Goal: Check status: Check status

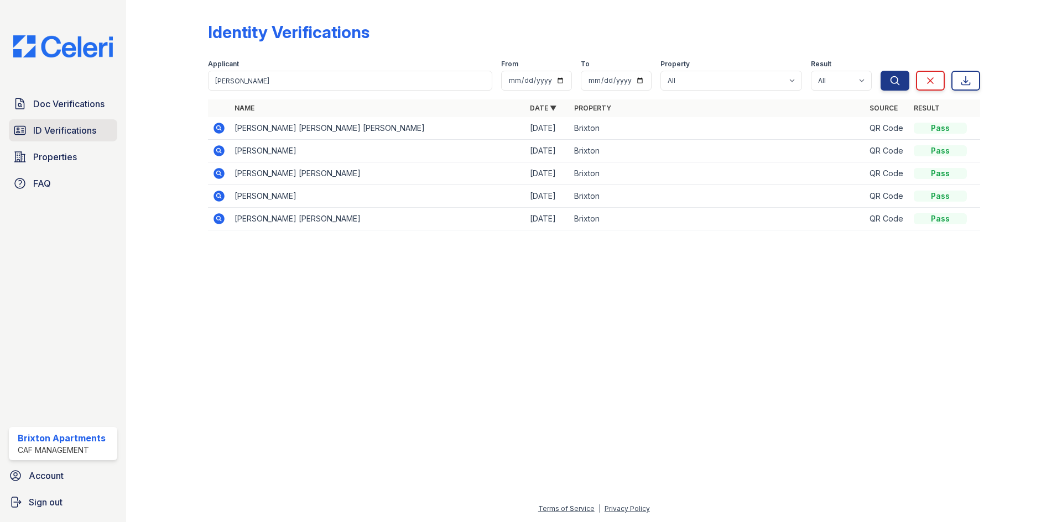
click at [95, 121] on link "ID Verifications" at bounding box center [63, 130] width 108 height 22
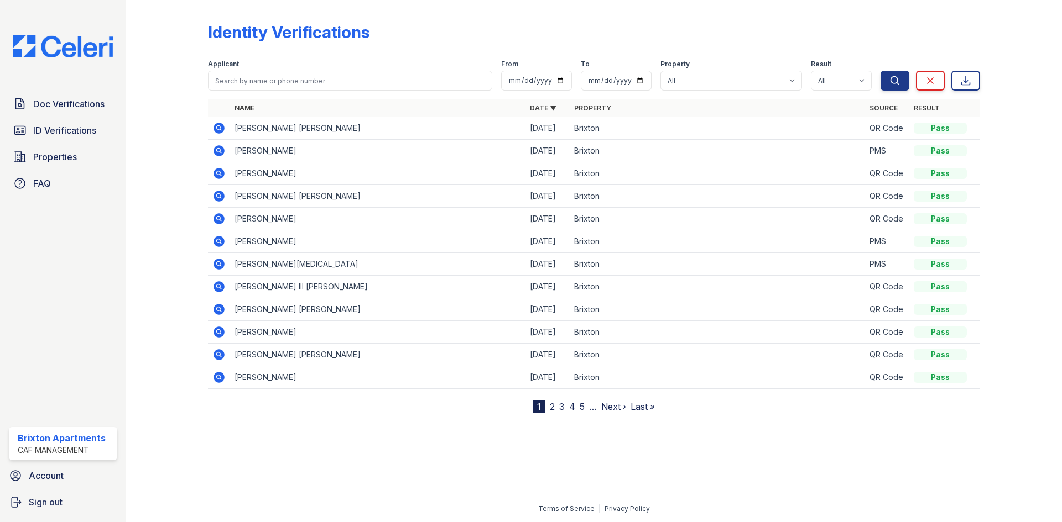
click at [220, 128] on icon at bounding box center [218, 128] width 13 height 13
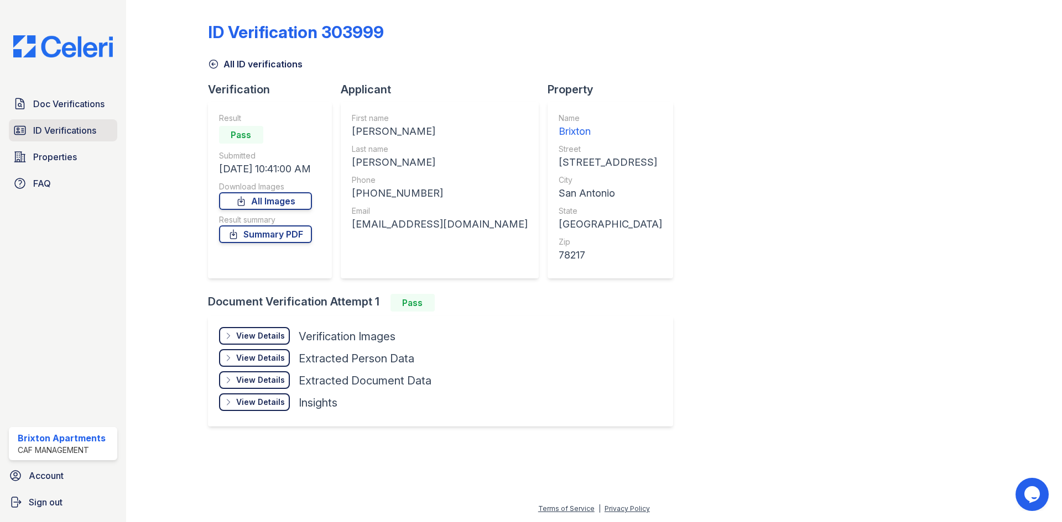
click at [47, 133] on span "ID Verifications" at bounding box center [64, 130] width 63 height 13
